Goal: Task Accomplishment & Management: Manage account settings

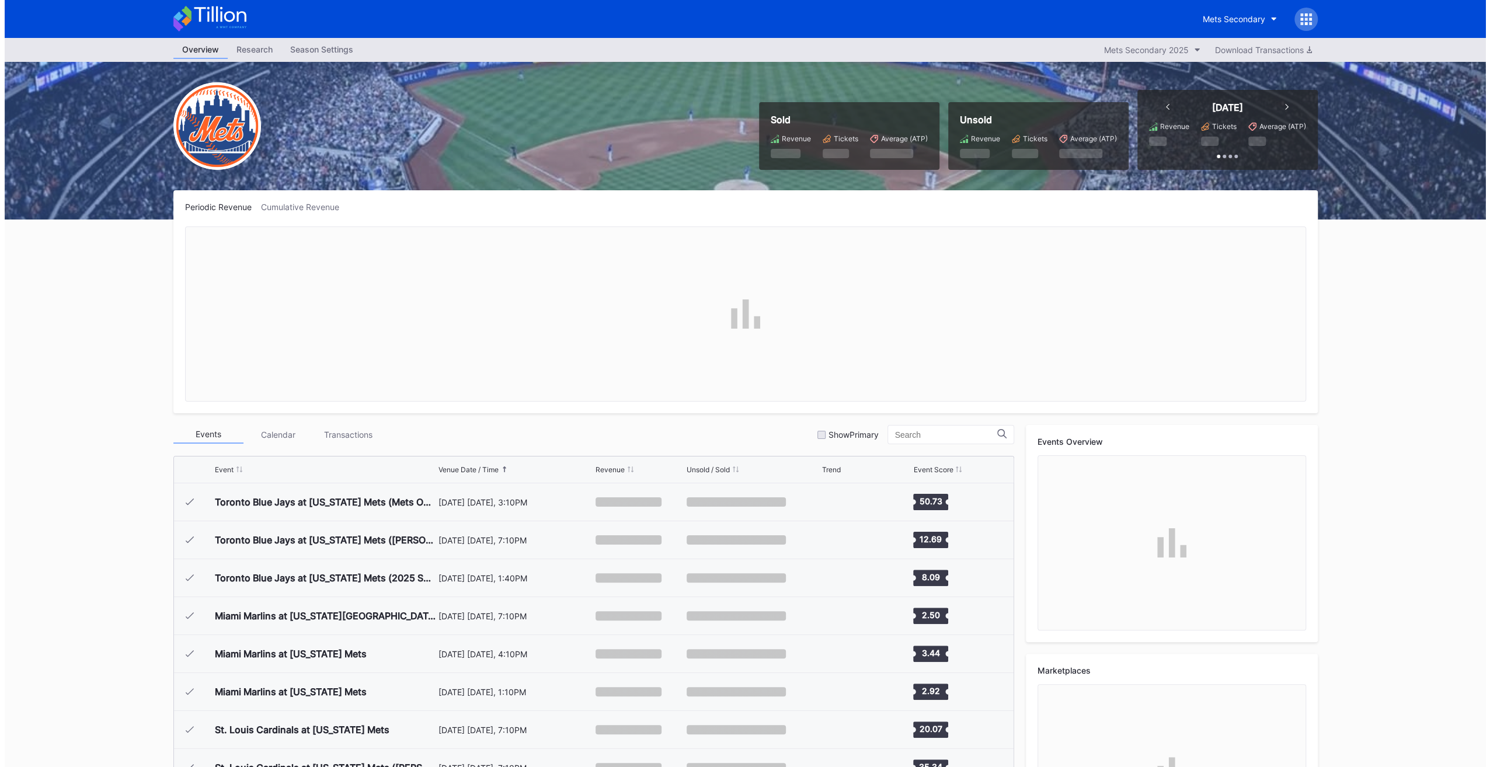
scroll to position [2923, 0]
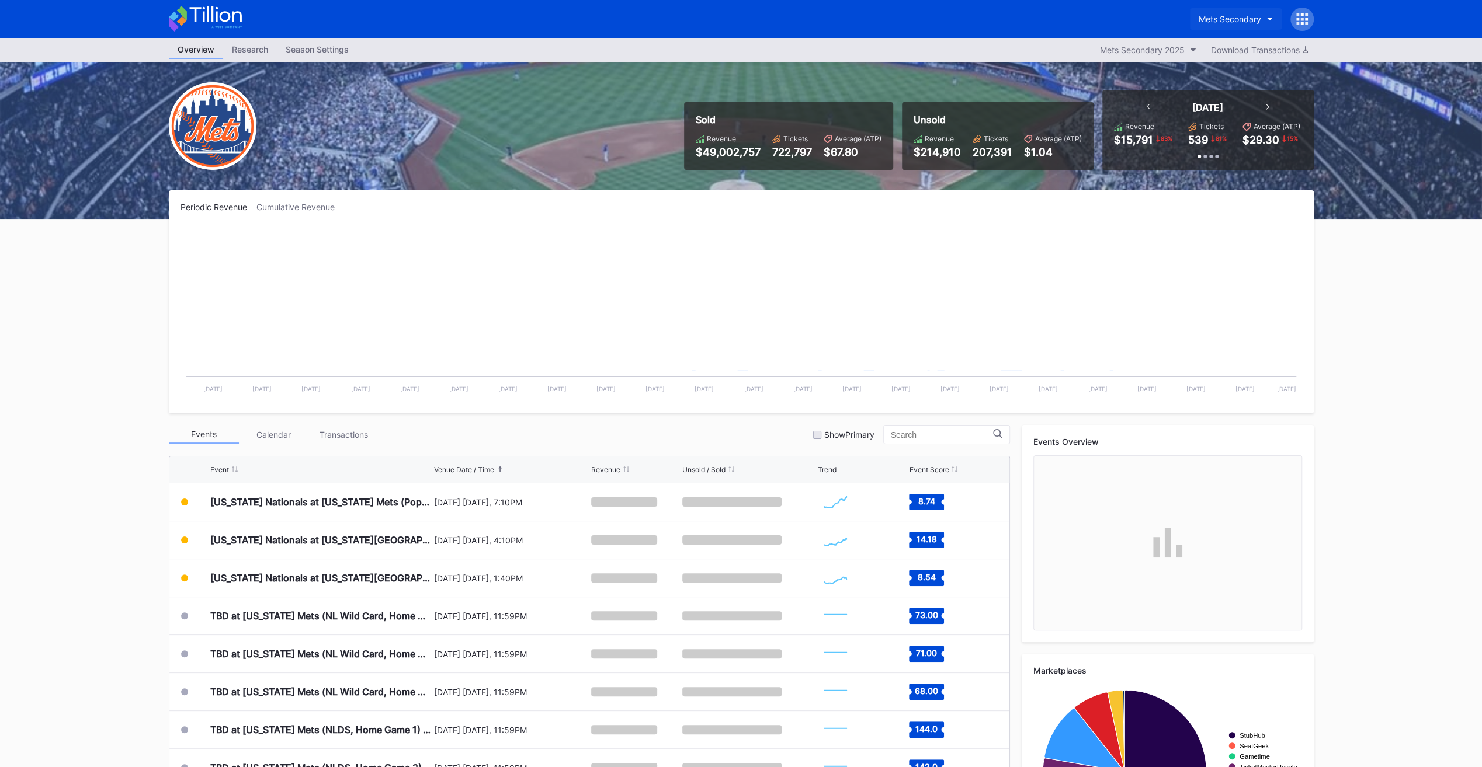
click at [734, 21] on div "Mets Secondary" at bounding box center [1229, 19] width 62 height 10
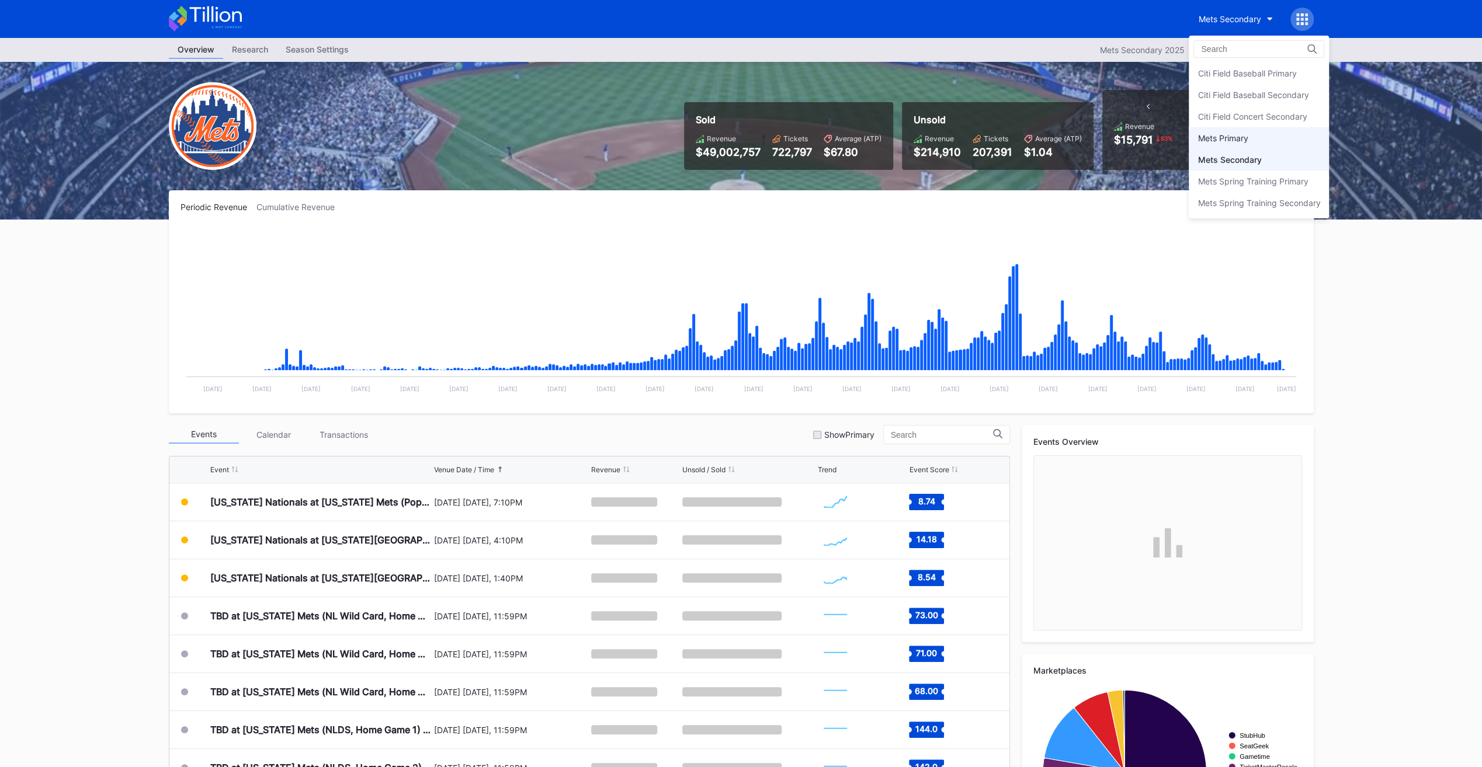
click at [734, 145] on div "Mets Primary" at bounding box center [1258, 138] width 140 height 22
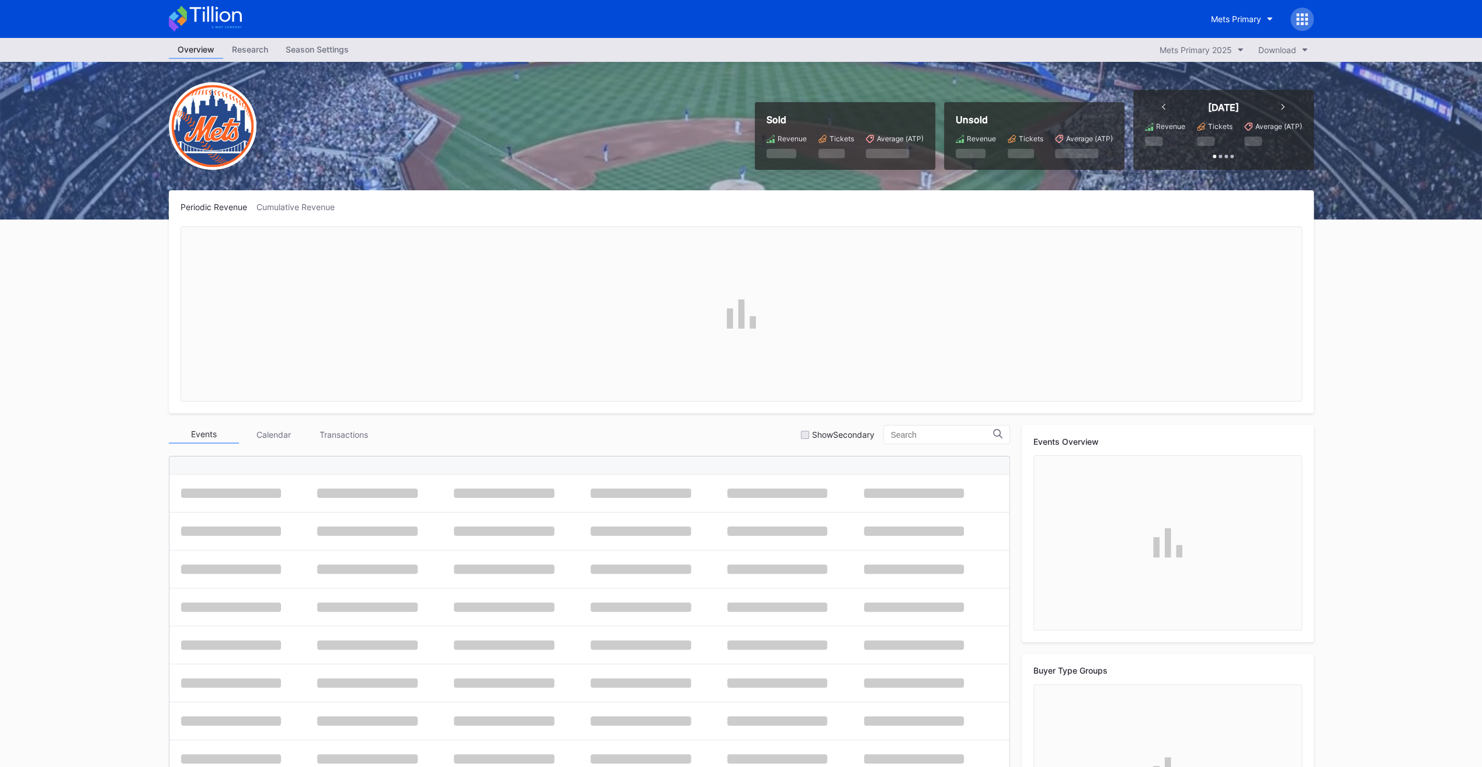
click at [342, 50] on div "Season Settings" at bounding box center [317, 49] width 81 height 17
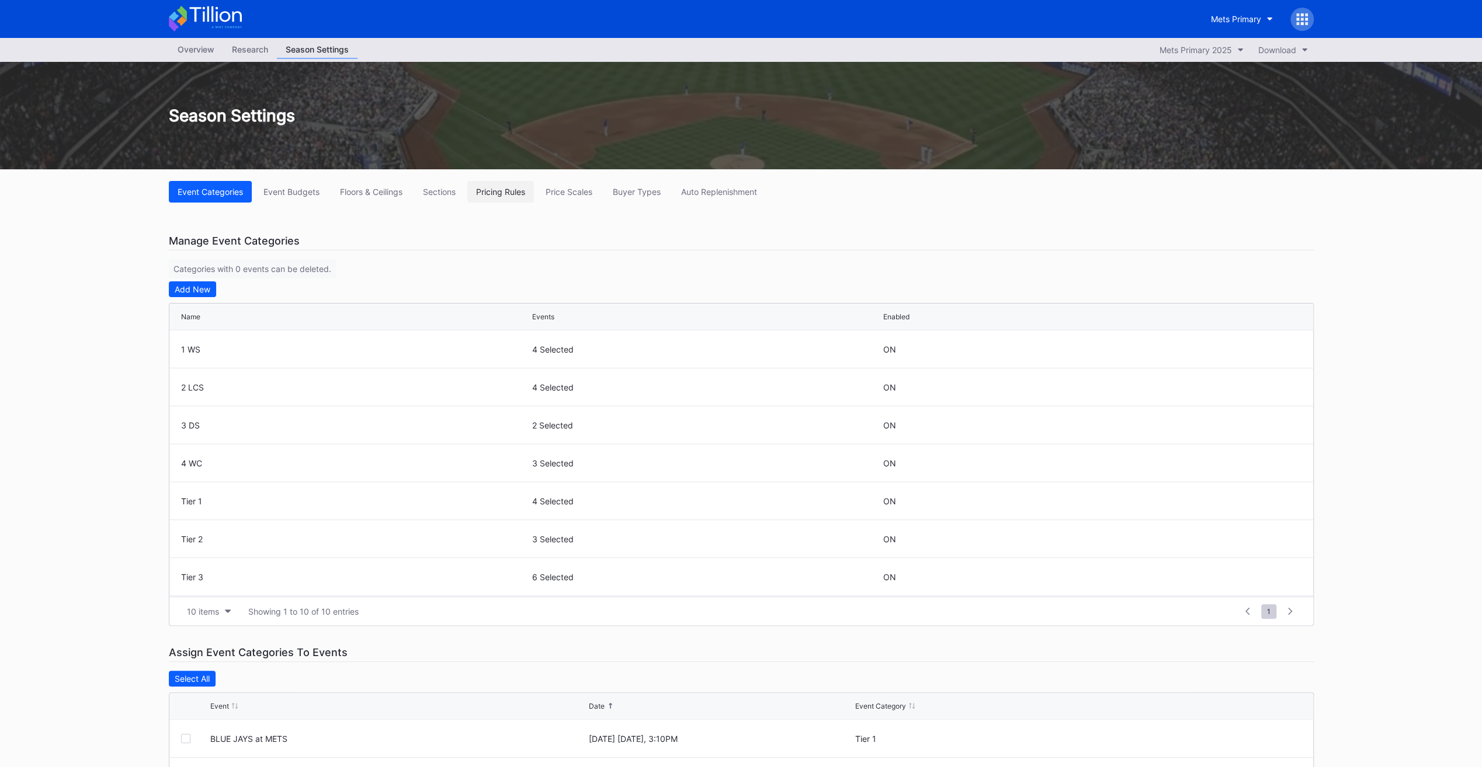
click at [492, 196] on button "Pricing Rules" at bounding box center [500, 192] width 67 height 22
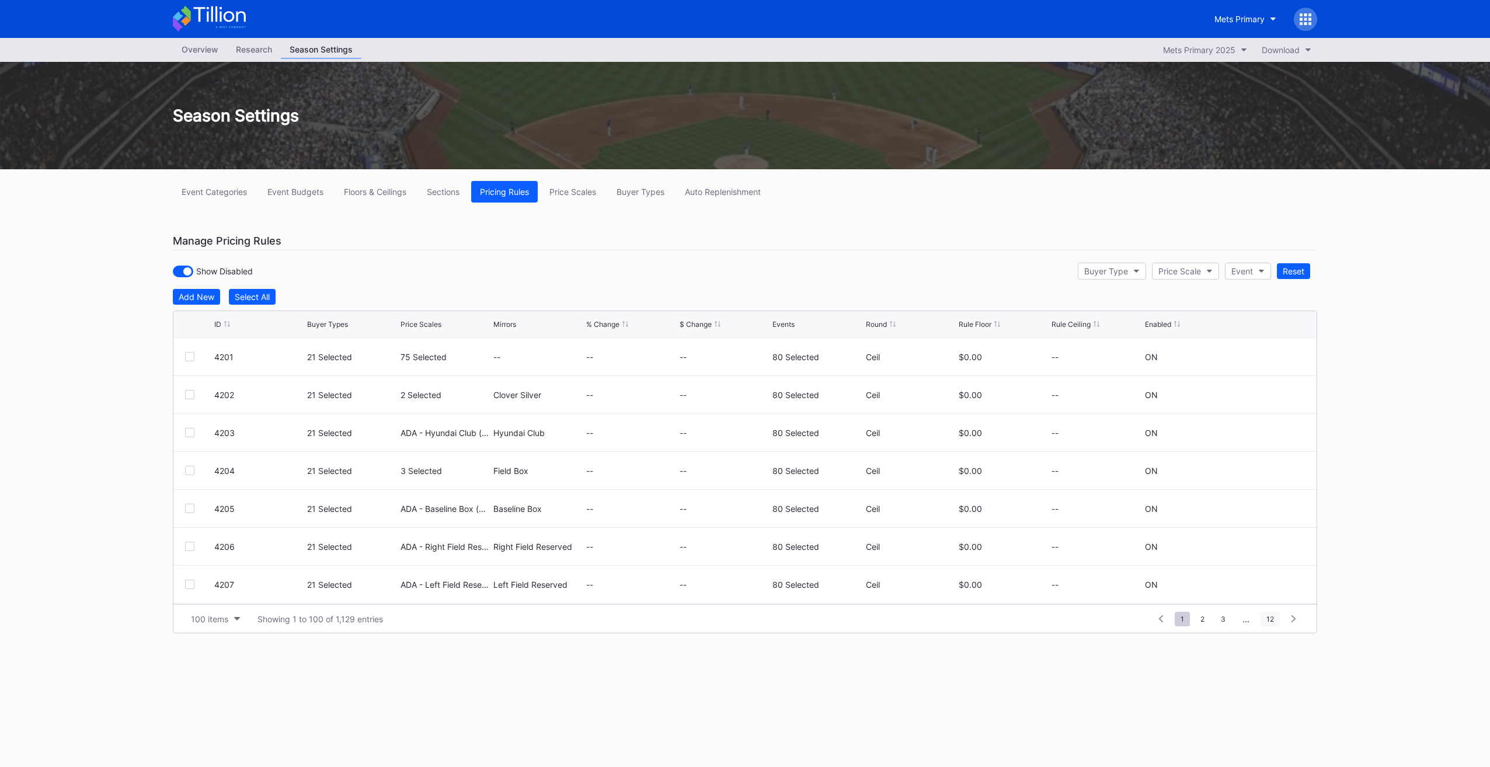
click at [734, 384] on span "12" at bounding box center [1270, 619] width 19 height 15
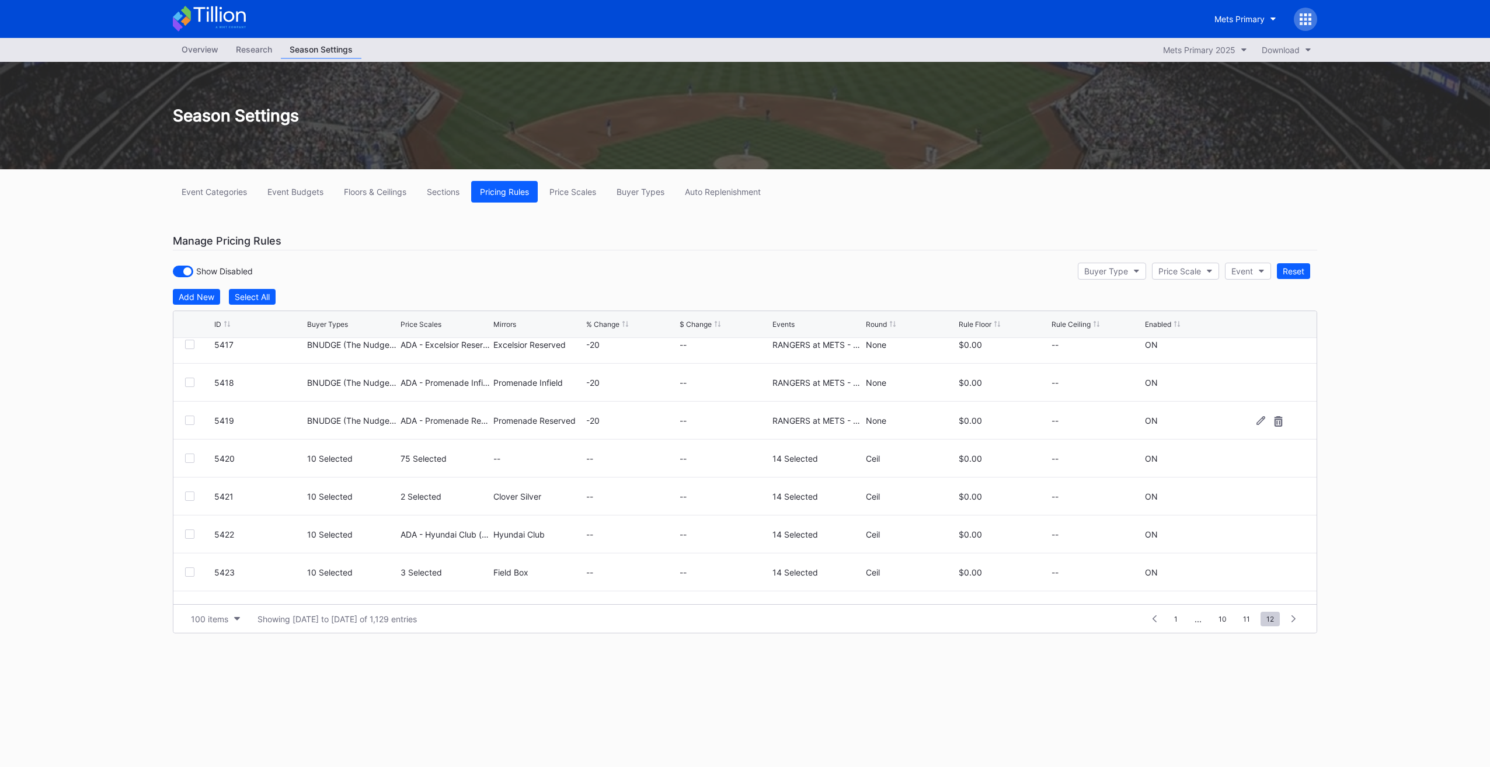
scroll to position [426, 0]
click at [185, 384] on div at bounding box center [189, 462] width 9 height 9
click at [190, 384] on div at bounding box center [189, 500] width 9 height 9
click at [186, 384] on div at bounding box center [189, 538] width 9 height 9
click at [194, 384] on div at bounding box center [189, 576] width 9 height 9
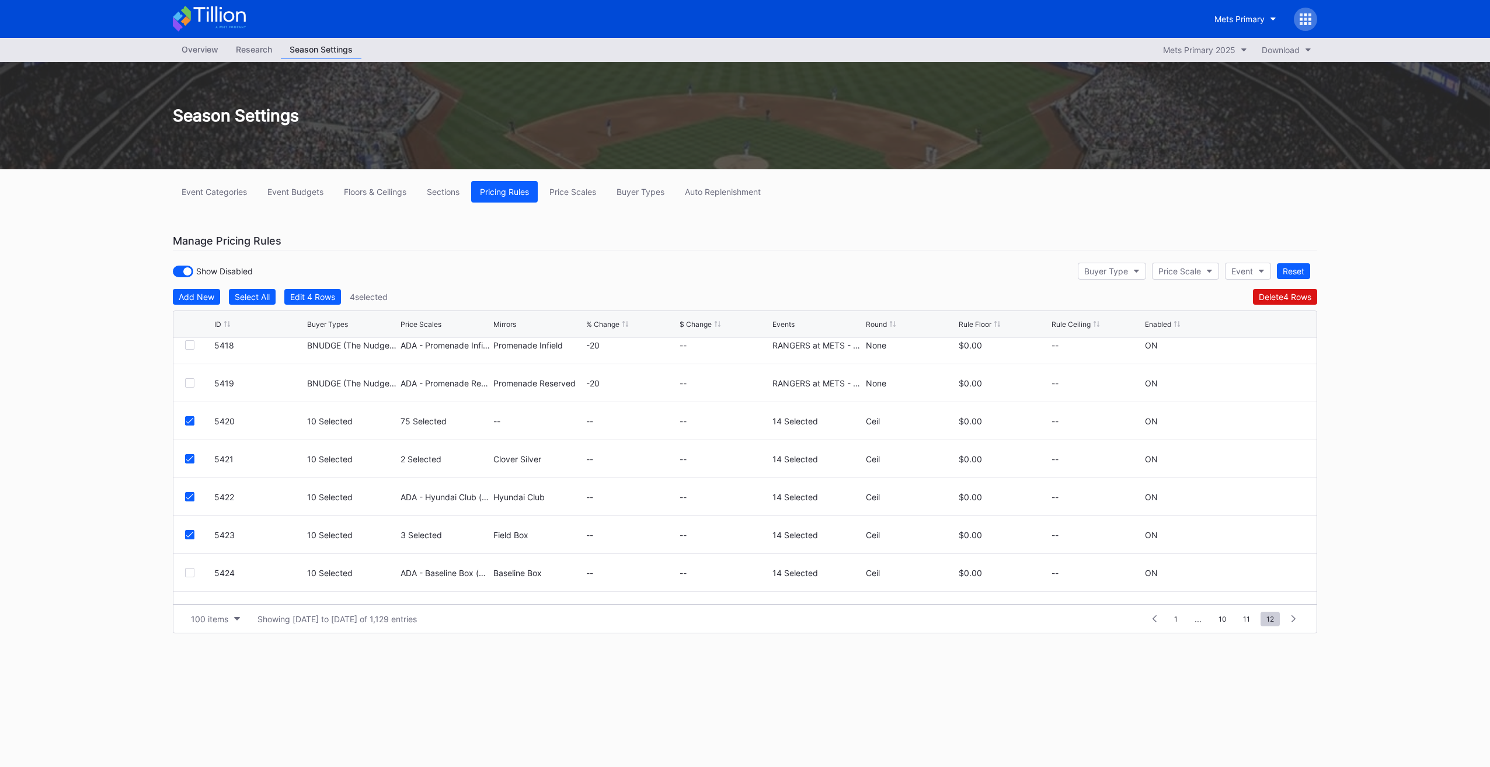
scroll to position [543, 0]
click at [189, 384] on div at bounding box center [189, 497] width 9 height 9
click at [190, 384] on div at bounding box center [189, 535] width 9 height 9
click at [192, 384] on div at bounding box center [189, 573] width 9 height 9
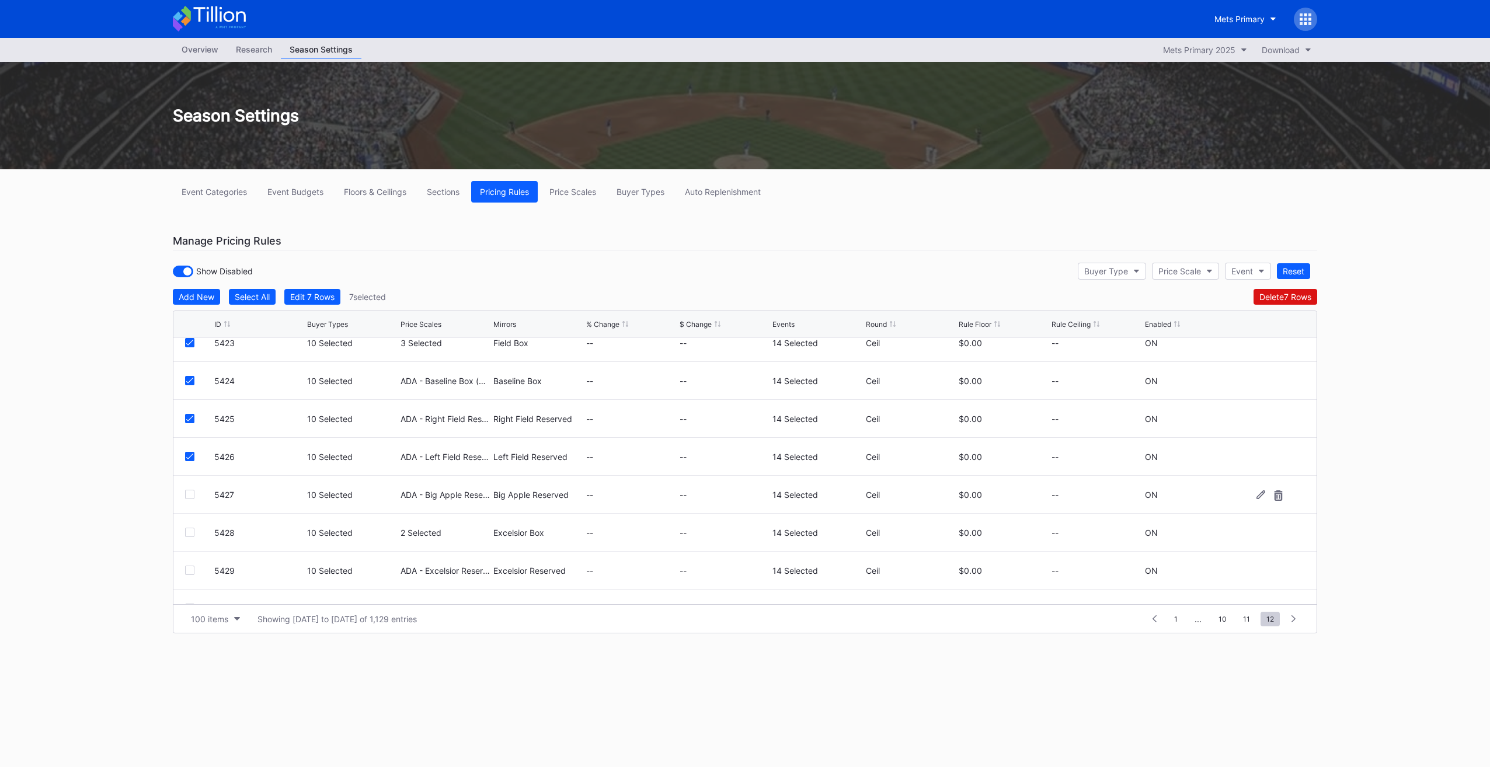
click at [187, 384] on div at bounding box center [189, 494] width 9 height 9
click at [192, 384] on div at bounding box center [189, 532] width 9 height 9
click at [189, 384] on div at bounding box center [189, 570] width 9 height 9
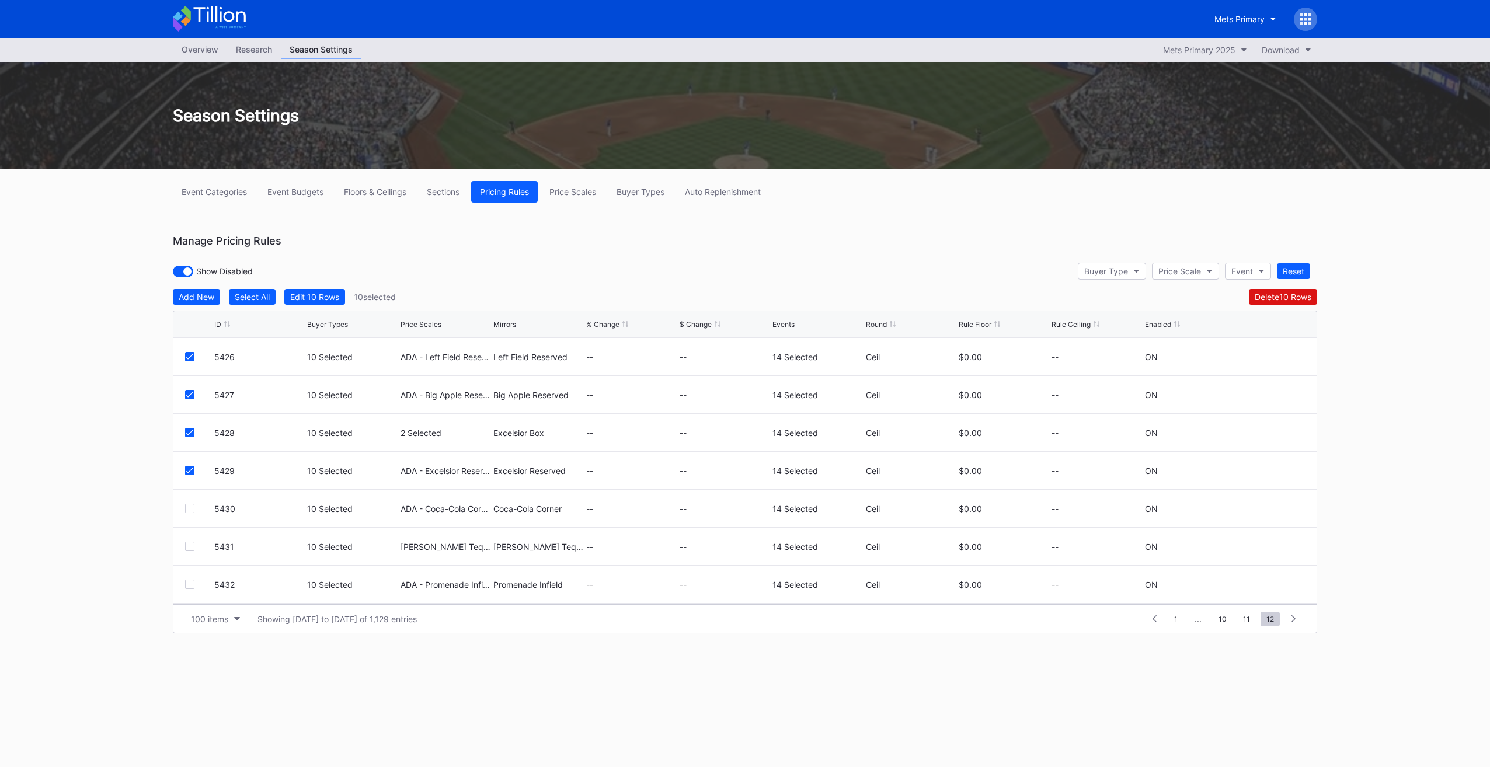
scroll to position [835, 0]
click at [186, 384] on div at bounding box center [189, 433] width 9 height 9
click at [190, 384] on div at bounding box center [189, 471] width 9 height 9
click at [188, 384] on div at bounding box center [189, 509] width 9 height 9
click at [186, 384] on div "5433 10 Selected ADA - Promenade Reserved (5581) Promenade Reserved -- -- 14 Se…" at bounding box center [745, 548] width 1144 height 38
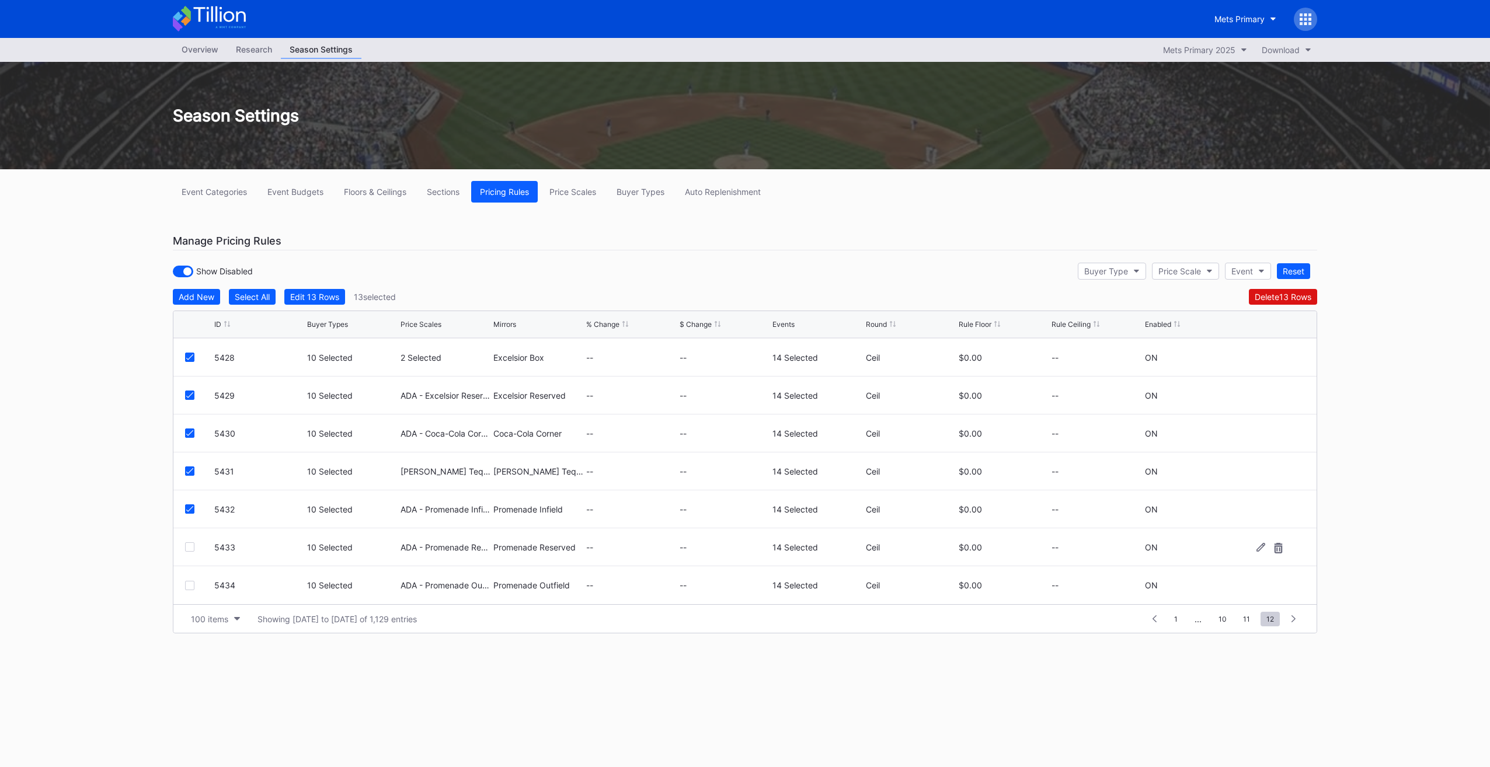
click at [187, 384] on div at bounding box center [189, 547] width 9 height 9
click at [186, 384] on div at bounding box center [189, 585] width 9 height 9
click at [314, 297] on div "Edit 15 Rows" at bounding box center [314, 297] width 49 height 10
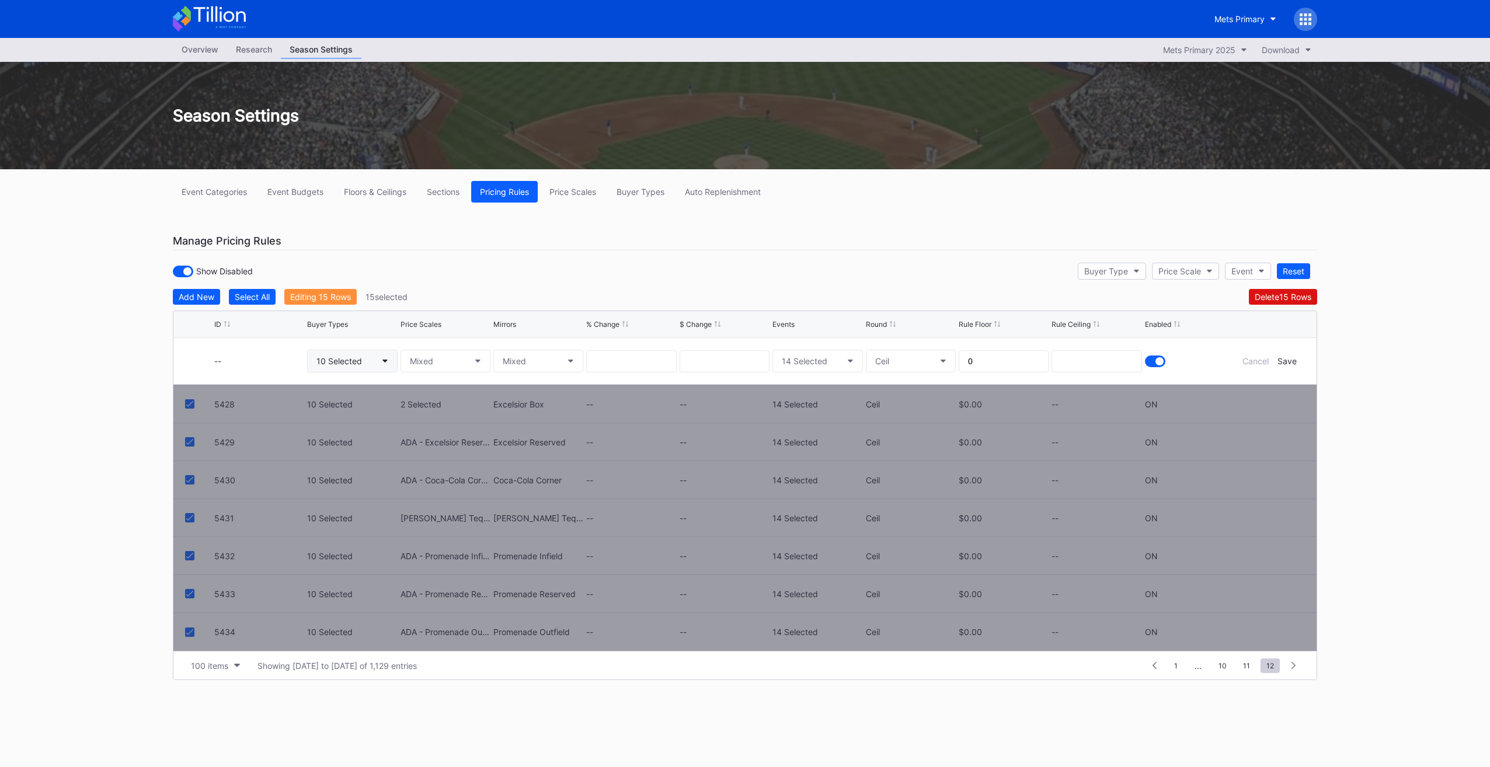
click at [326, 362] on div "10 Selected" at bounding box center [340, 361] width 46 height 10
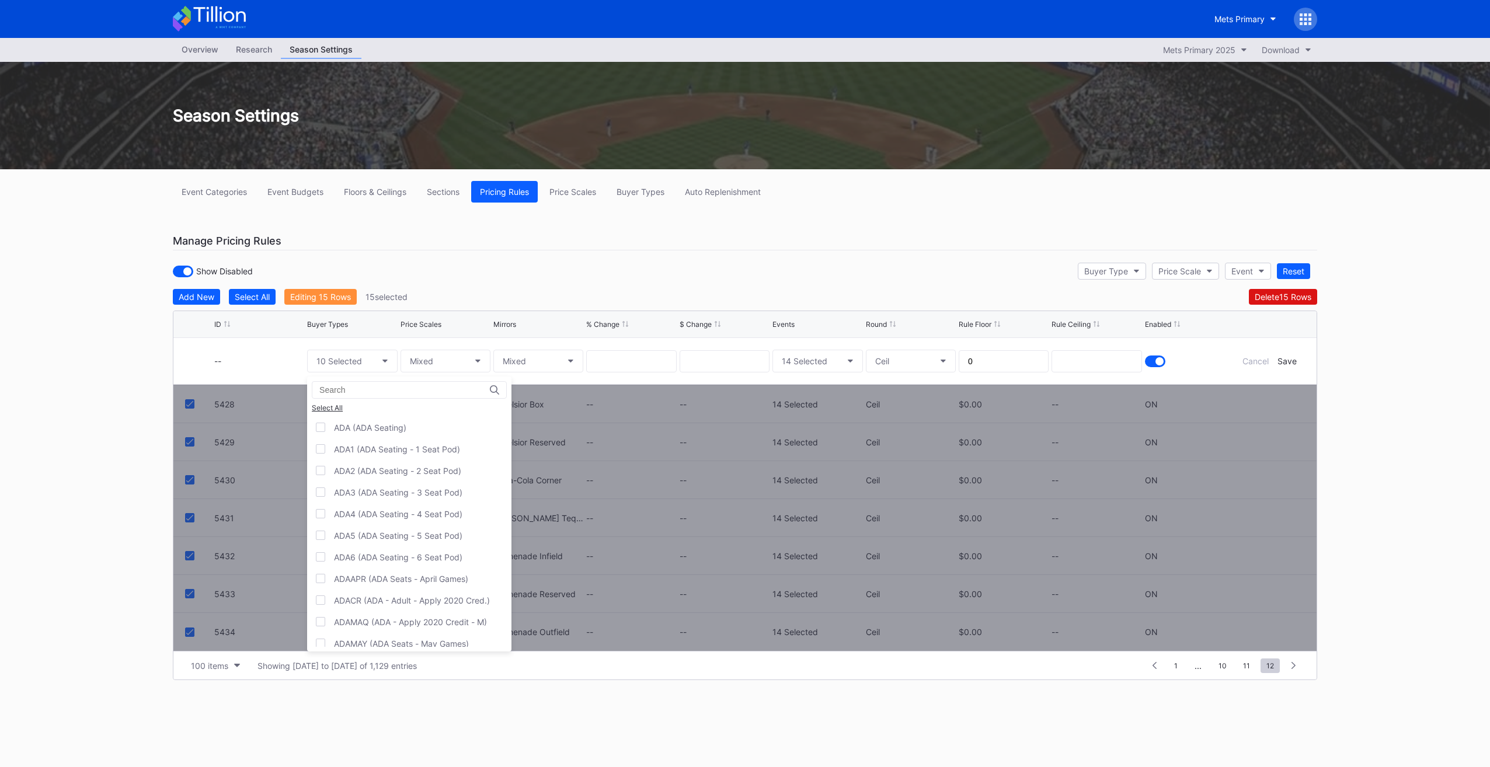
click at [359, 384] on input at bounding box center [370, 389] width 102 height 9
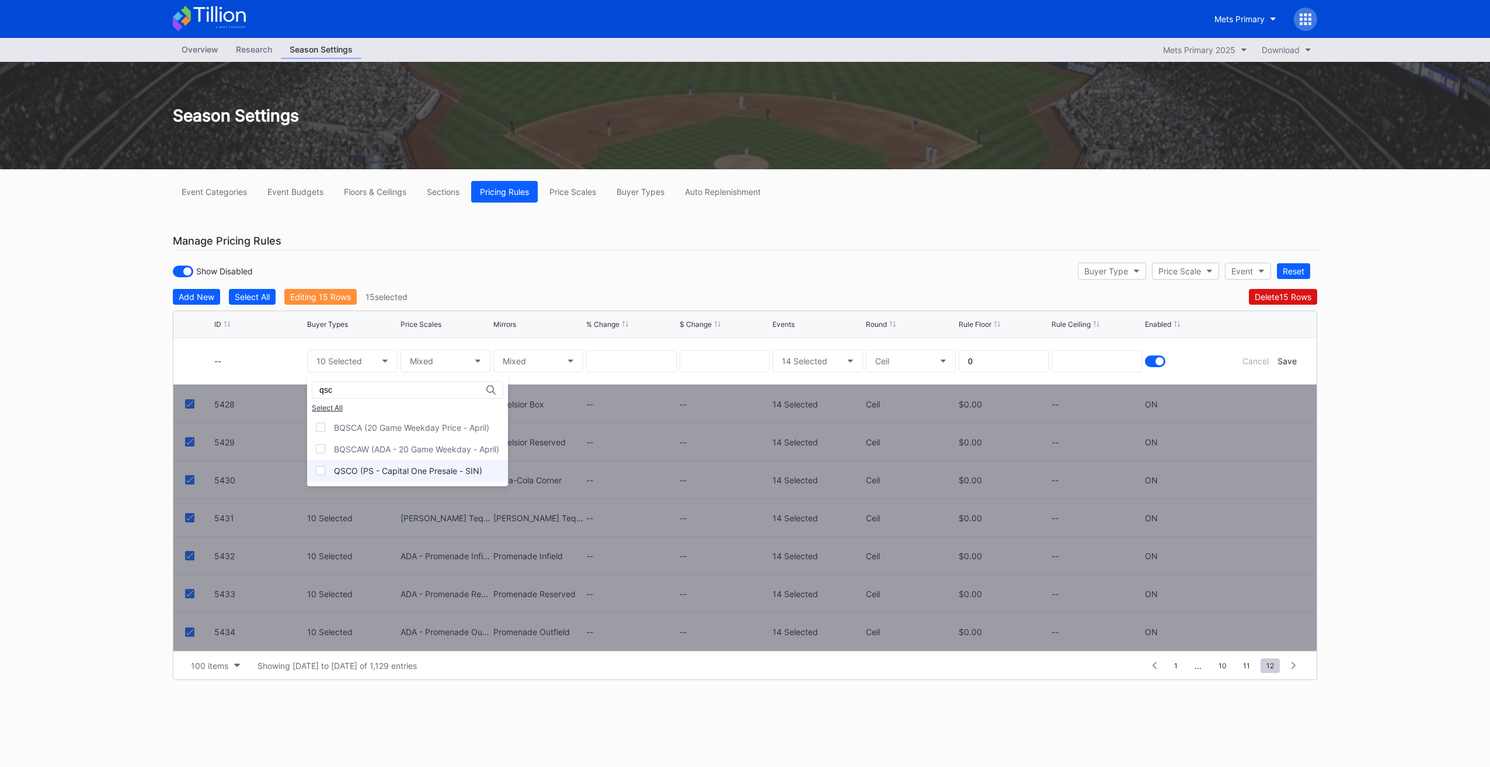
type input "qsc"
click at [402, 384] on div "QSCO (PS - Capital One Presale - SIN)" at bounding box center [407, 471] width 201 height 22
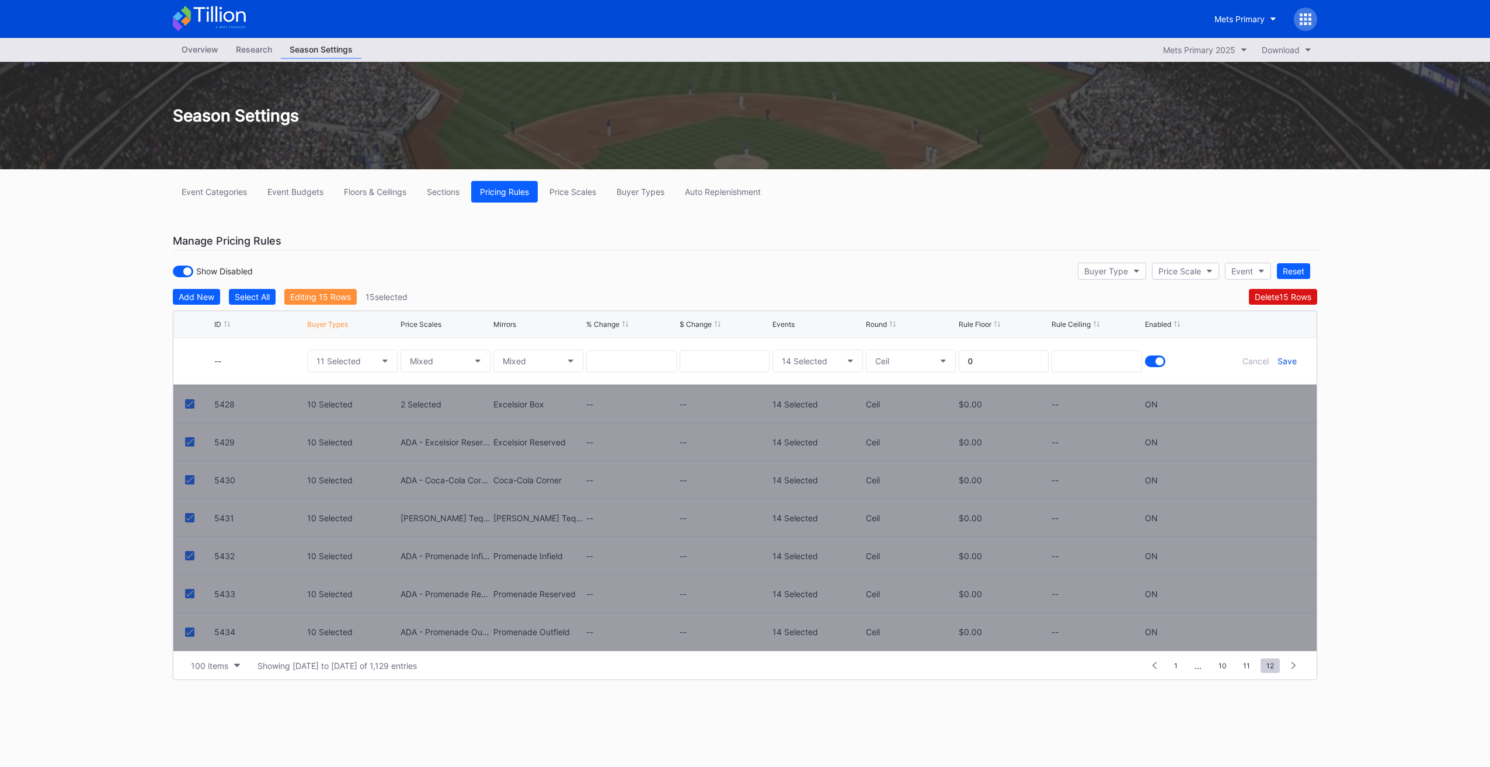
click at [734, 362] on div "Save" at bounding box center [1287, 361] width 19 height 10
